Goal: Navigation & Orientation: Go to known website

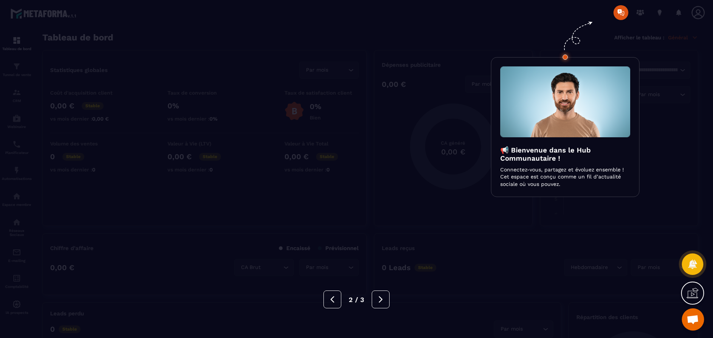
click at [583, 17] on icon at bounding box center [577, 34] width 48 height 56
click at [633, 71] on div "📢 Bienvenue dans le Hub Communautaire ! Connectez-vous, partagez et évoluez ens…" at bounding box center [565, 127] width 149 height 140
click at [623, 12] on div at bounding box center [356, 169] width 713 height 338
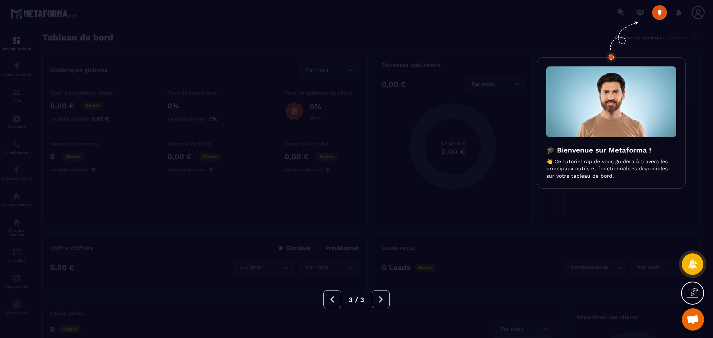
click at [676, 16] on div at bounding box center [356, 169] width 713 height 338
